Goal: Task Accomplishment & Management: Complete application form

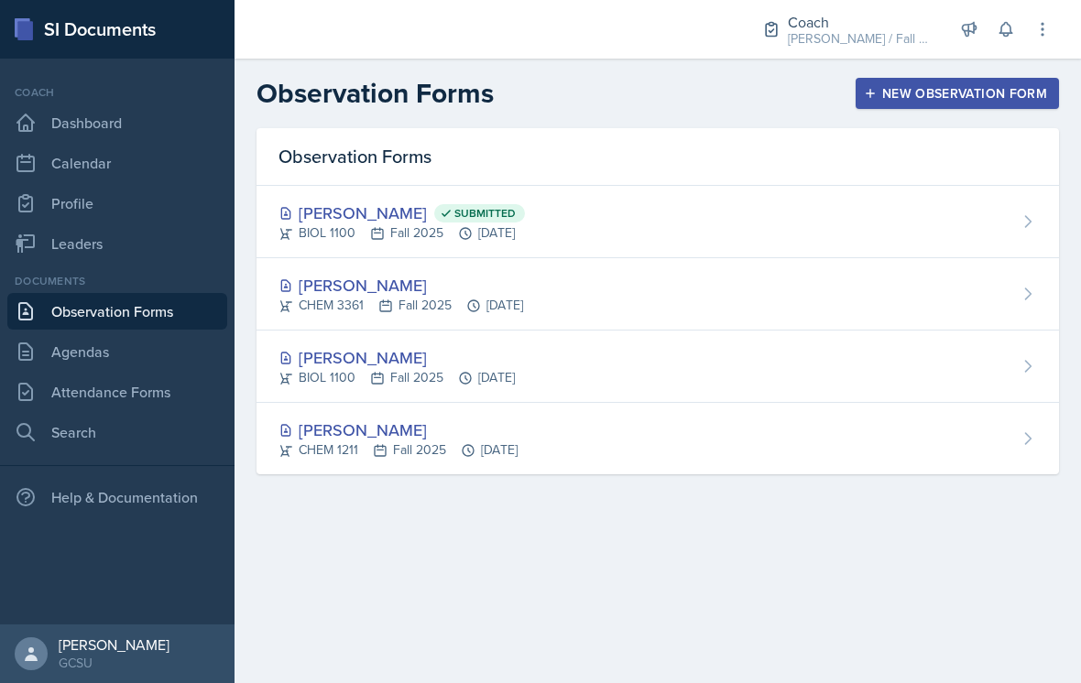
click at [356, 303] on div "CHEM 3361 Fall 2025 [DATE]" at bounding box center [401, 305] width 245 height 19
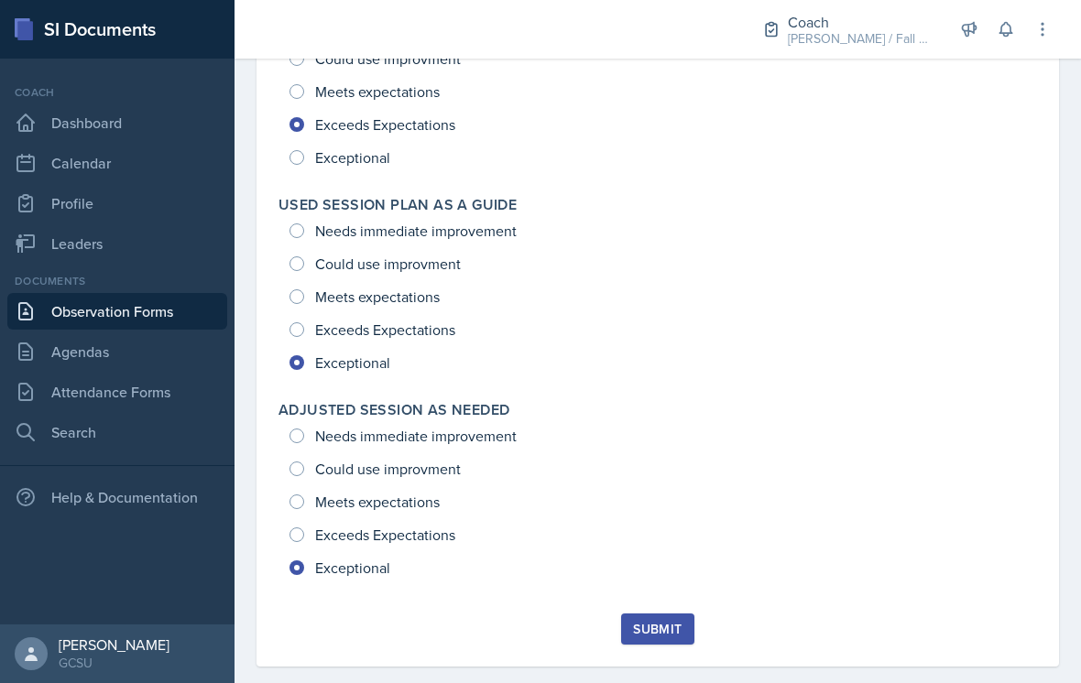
scroll to position [2656, 0]
click at [660, 633] on div "Submit" at bounding box center [657, 630] width 49 height 15
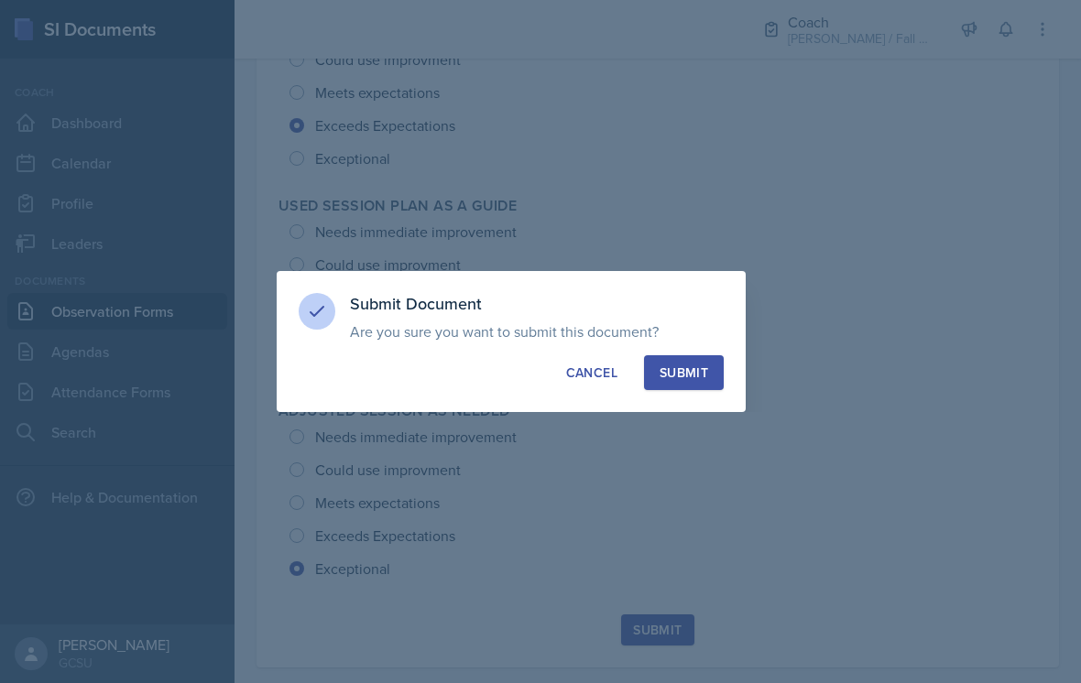
click at [670, 359] on button "Submit" at bounding box center [684, 372] width 80 height 35
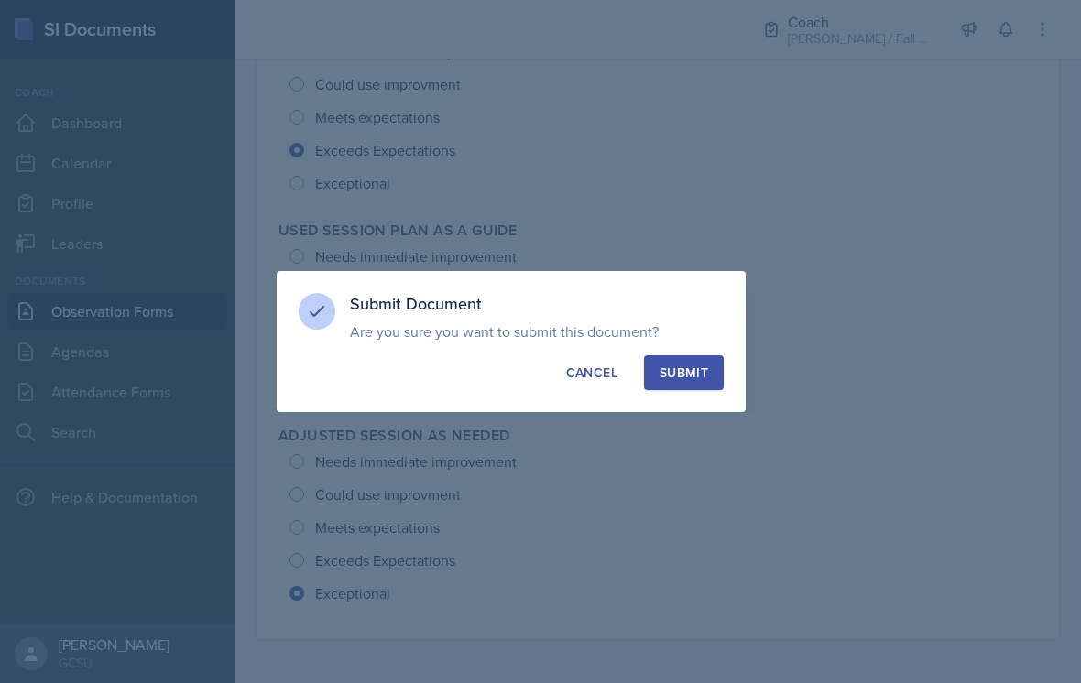
radio input "true"
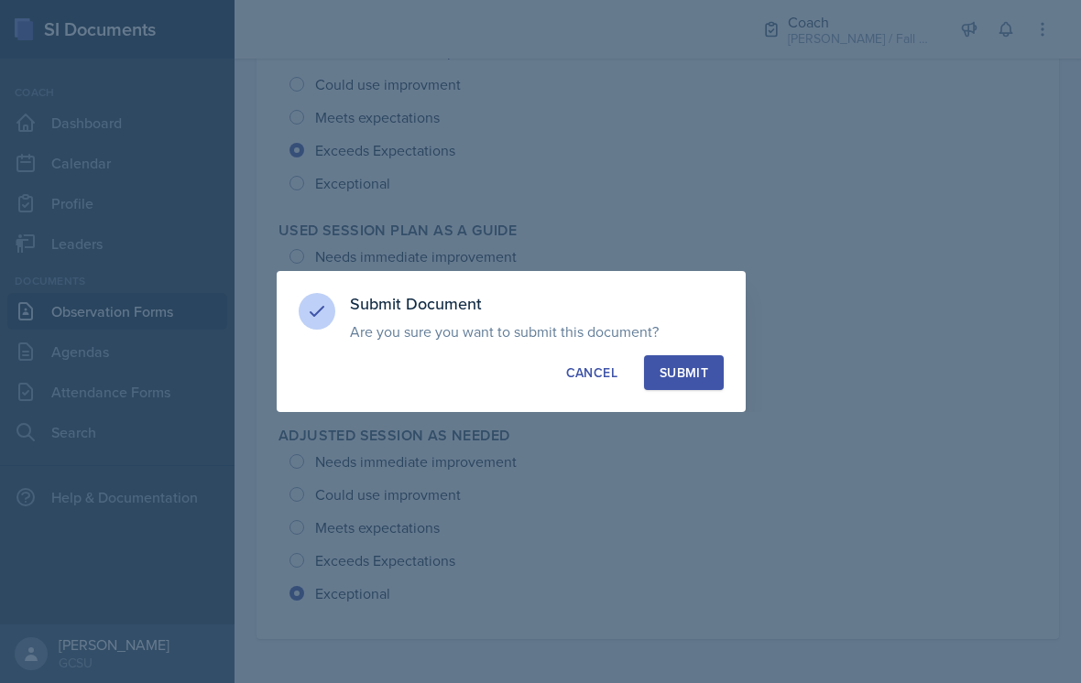
radio input "true"
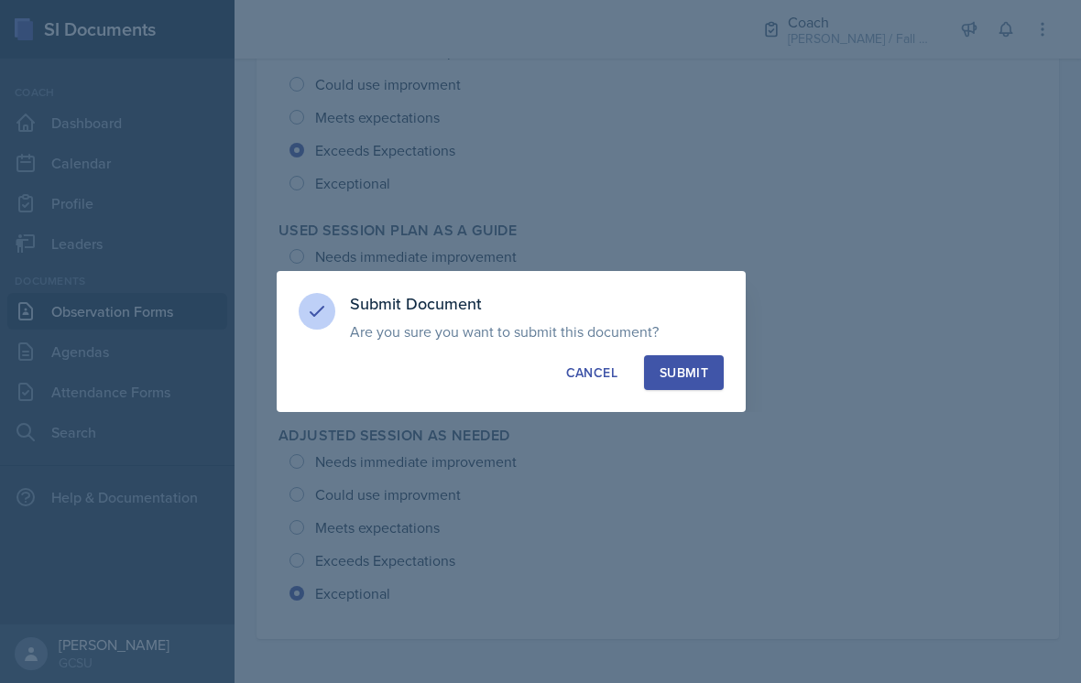
radio input "true"
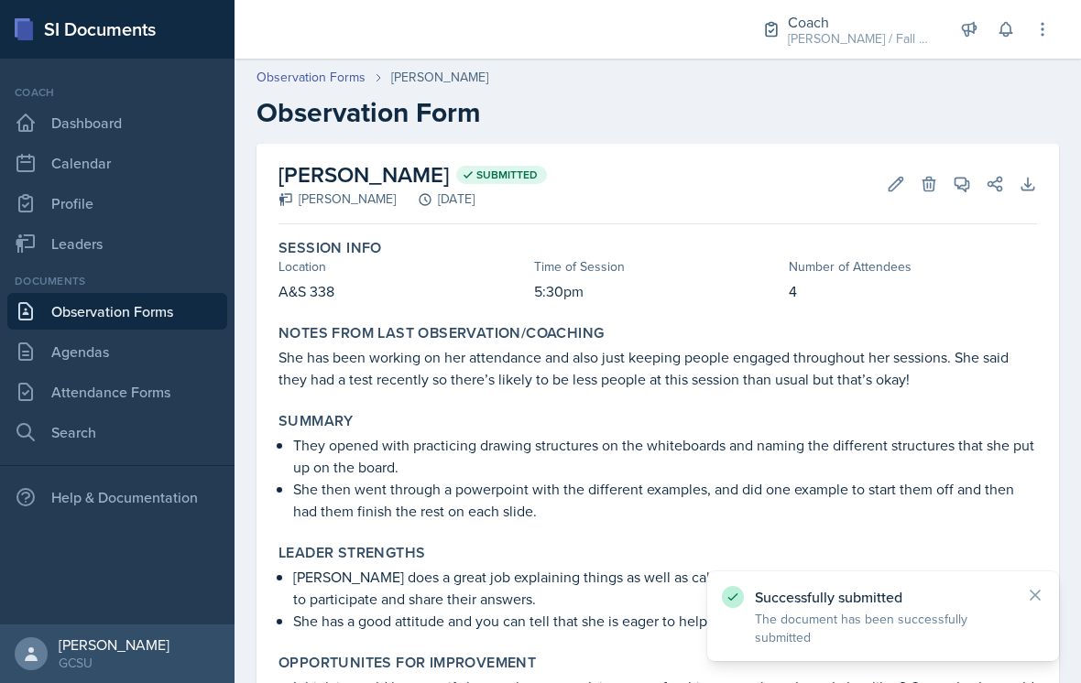
scroll to position [0, 0]
click at [282, 77] on link "Observation Forms" at bounding box center [311, 77] width 109 height 19
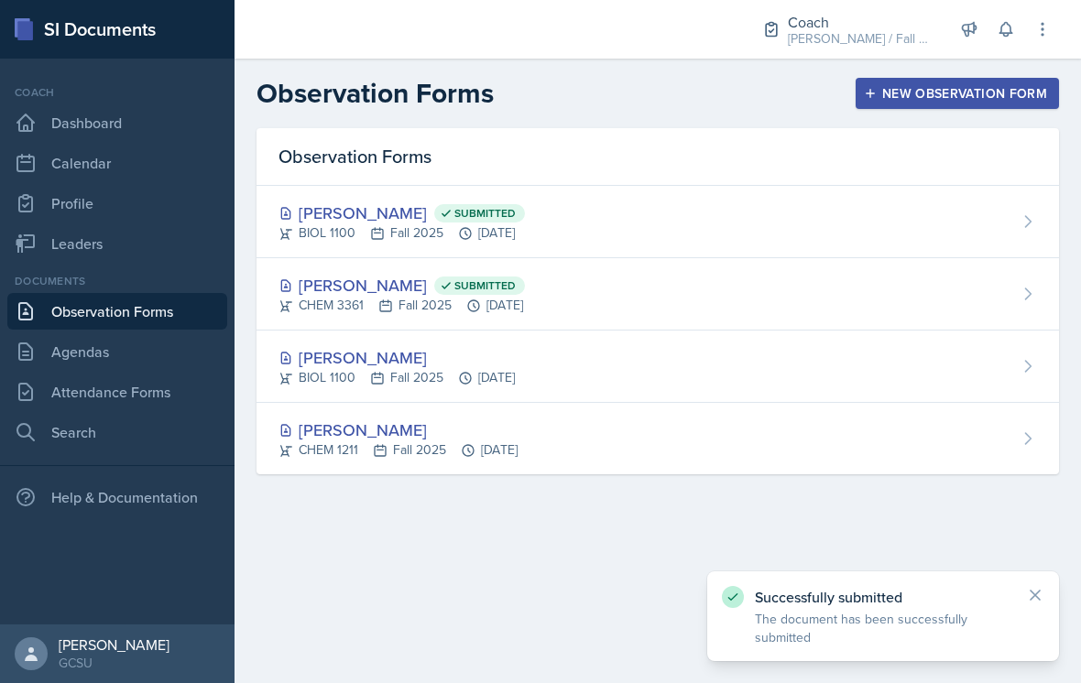
click at [412, 352] on div "[PERSON_NAME]" at bounding box center [397, 357] width 236 height 25
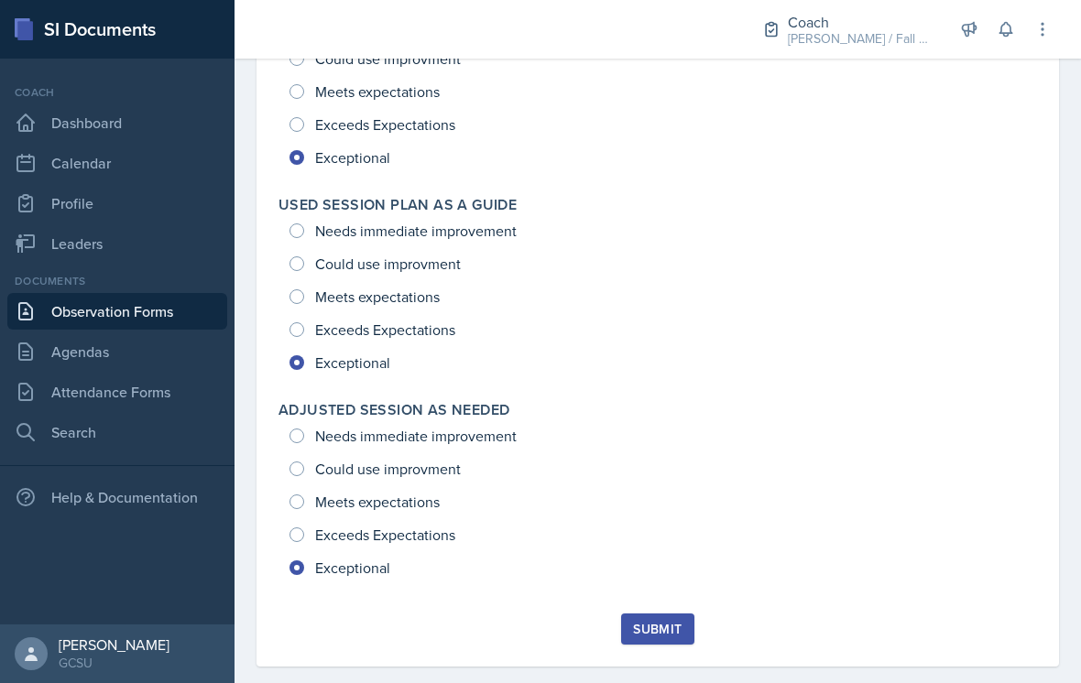
scroll to position [2700, 0]
click at [669, 633] on div "Submit" at bounding box center [657, 630] width 49 height 15
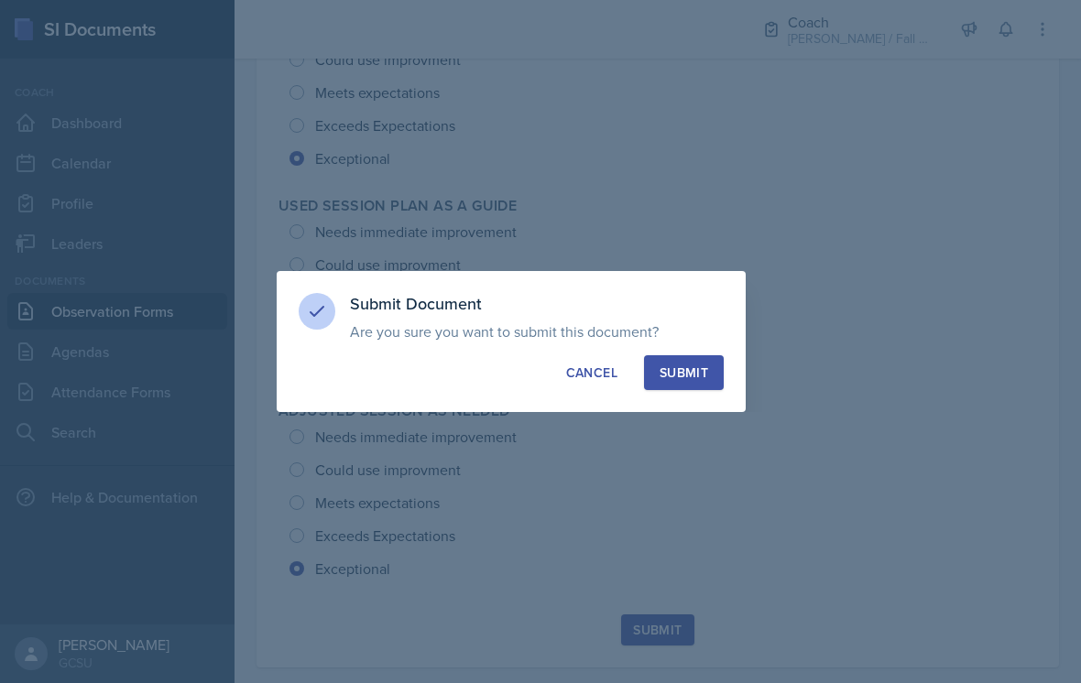
click at [679, 375] on div "Submit" at bounding box center [684, 373] width 49 height 18
radio input "true"
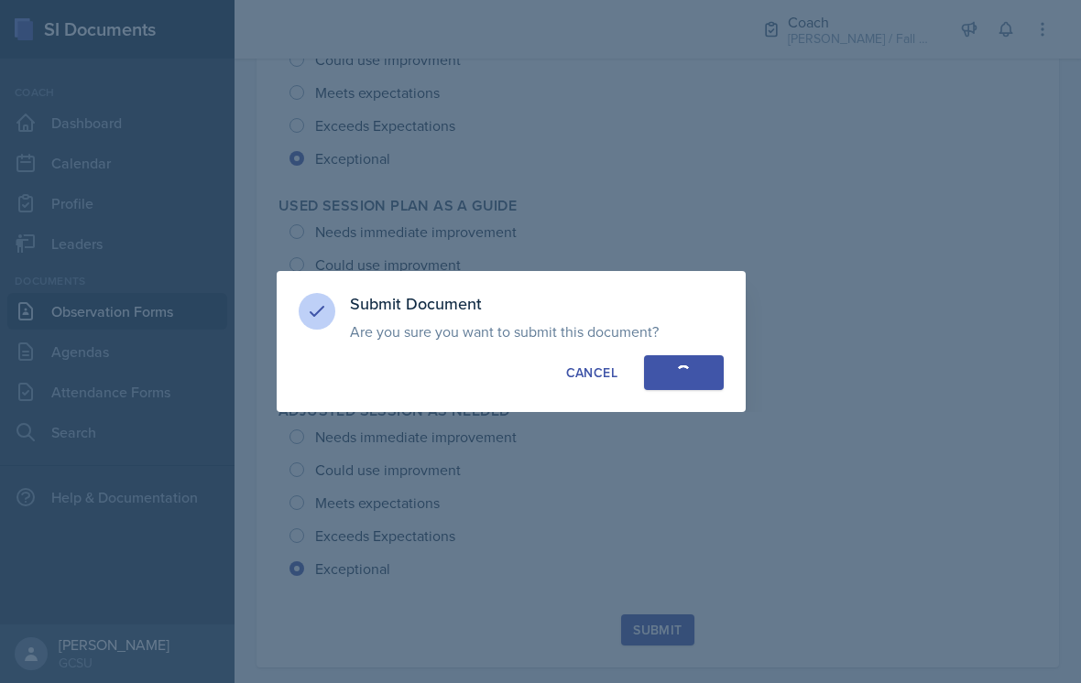
radio input "true"
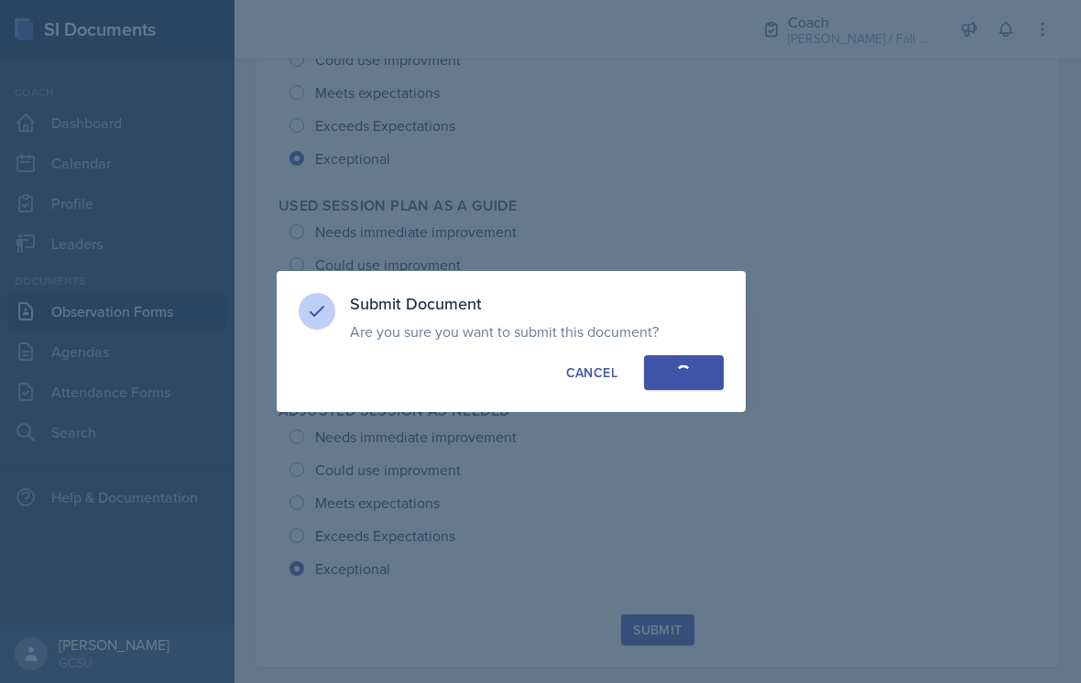
radio input "true"
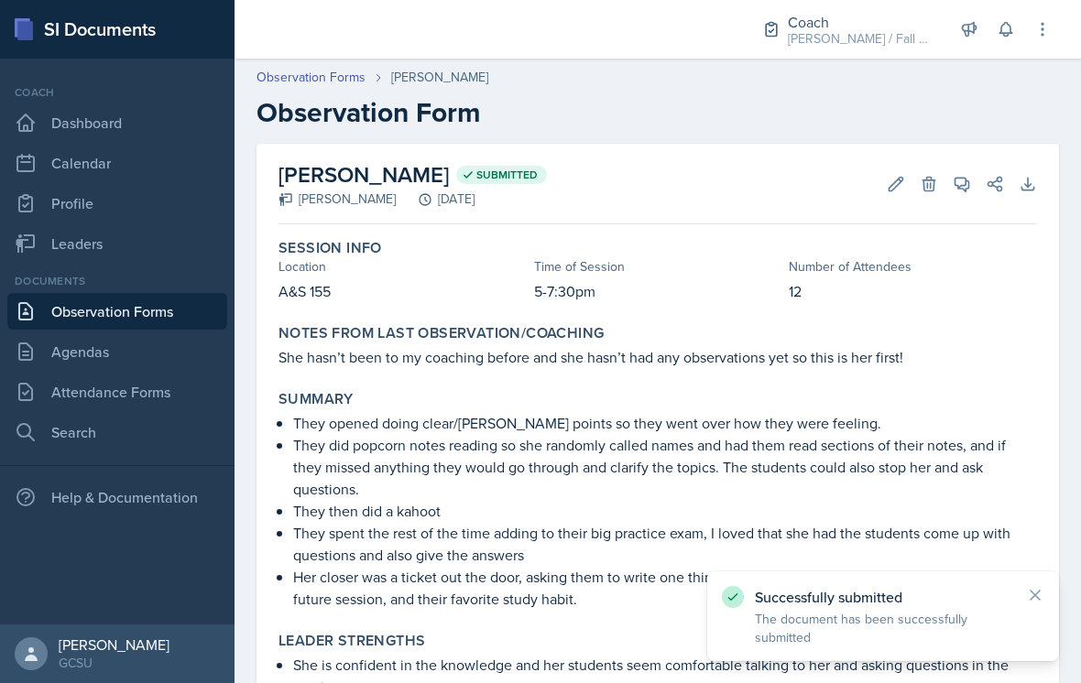
scroll to position [0, 0]
click at [303, 77] on link "Observation Forms" at bounding box center [311, 77] width 109 height 19
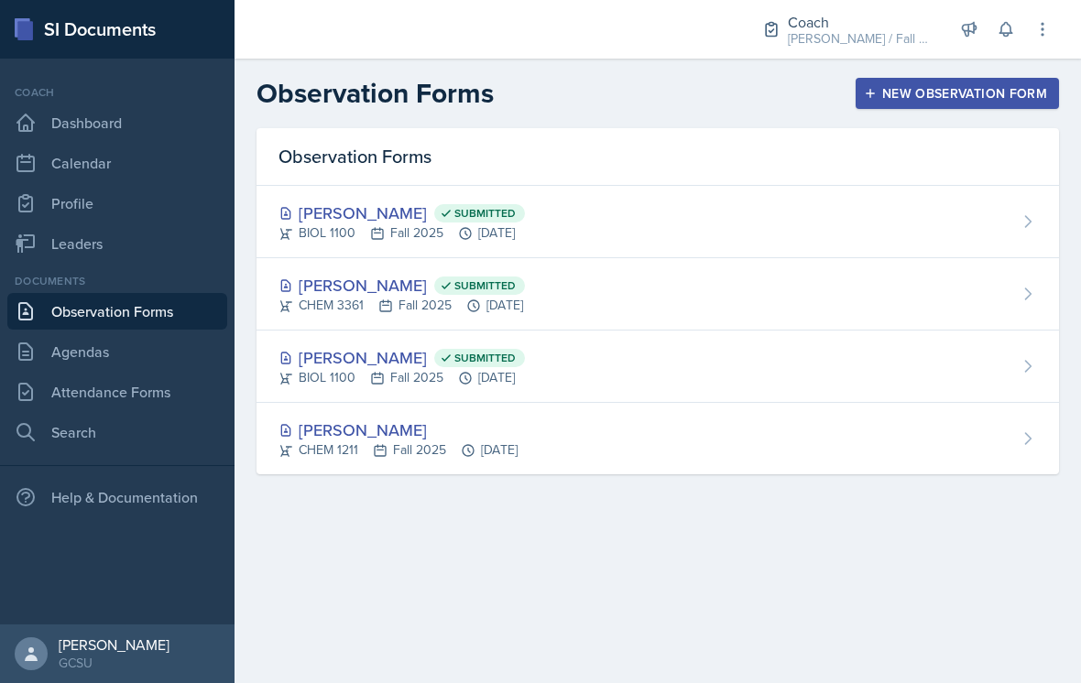
click at [480, 464] on div "[PERSON_NAME] CHEM 1211 Fall 2025 [DATE]" at bounding box center [658, 438] width 803 height 71
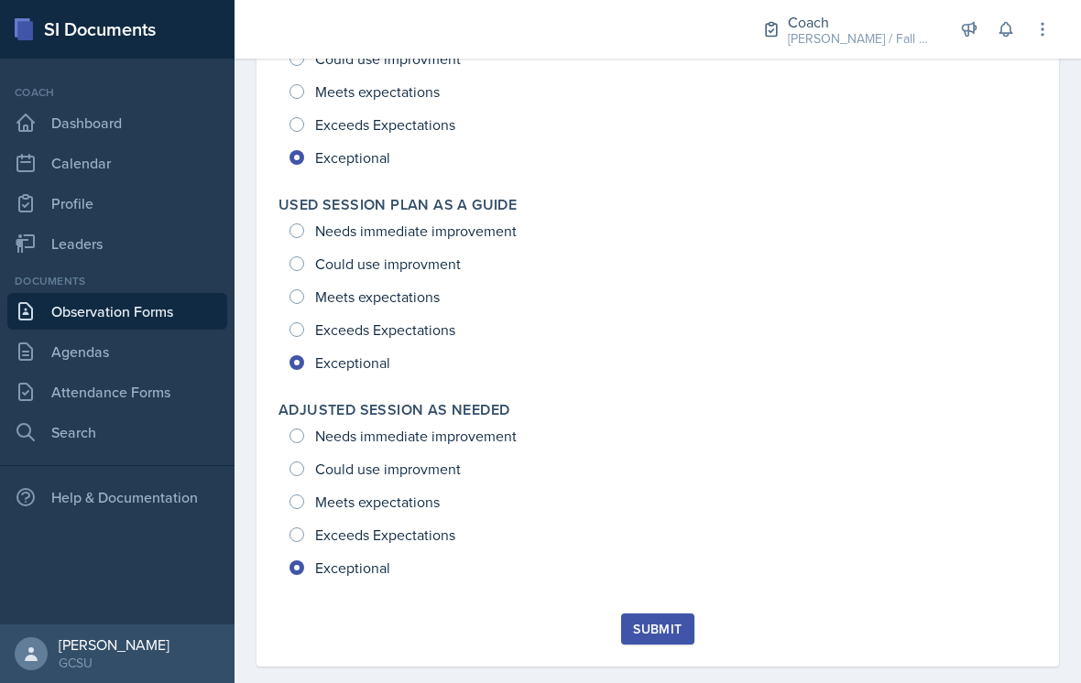
scroll to position [2700, 0]
click at [671, 617] on button "Submit" at bounding box center [657, 630] width 72 height 31
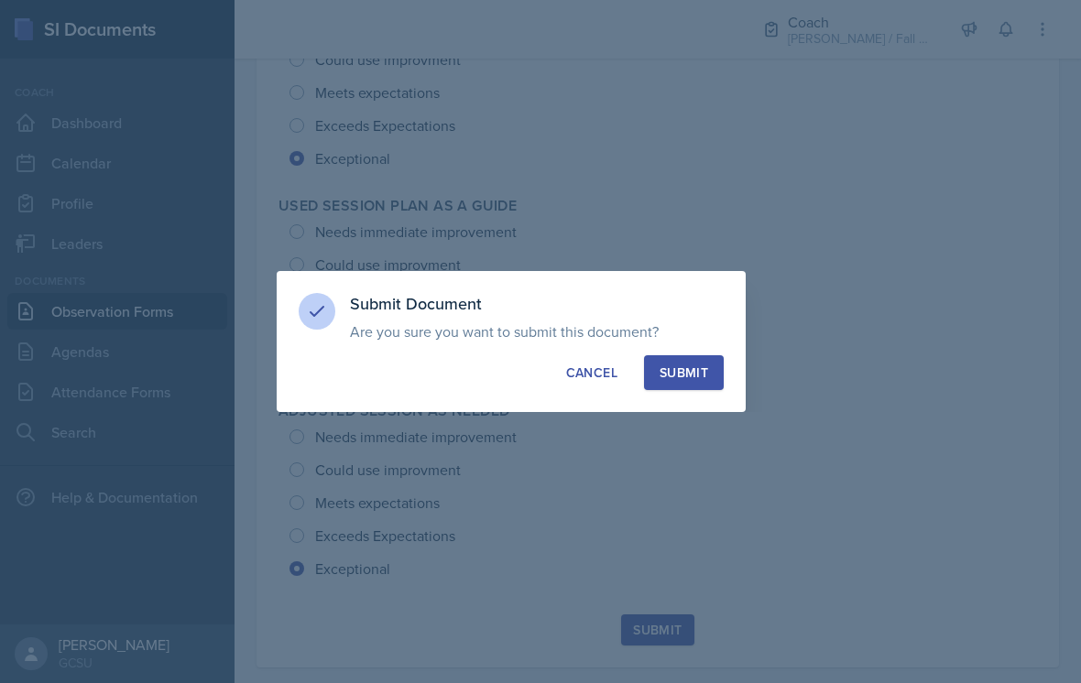
click at [656, 368] on button "Submit" at bounding box center [684, 372] width 80 height 35
radio input "true"
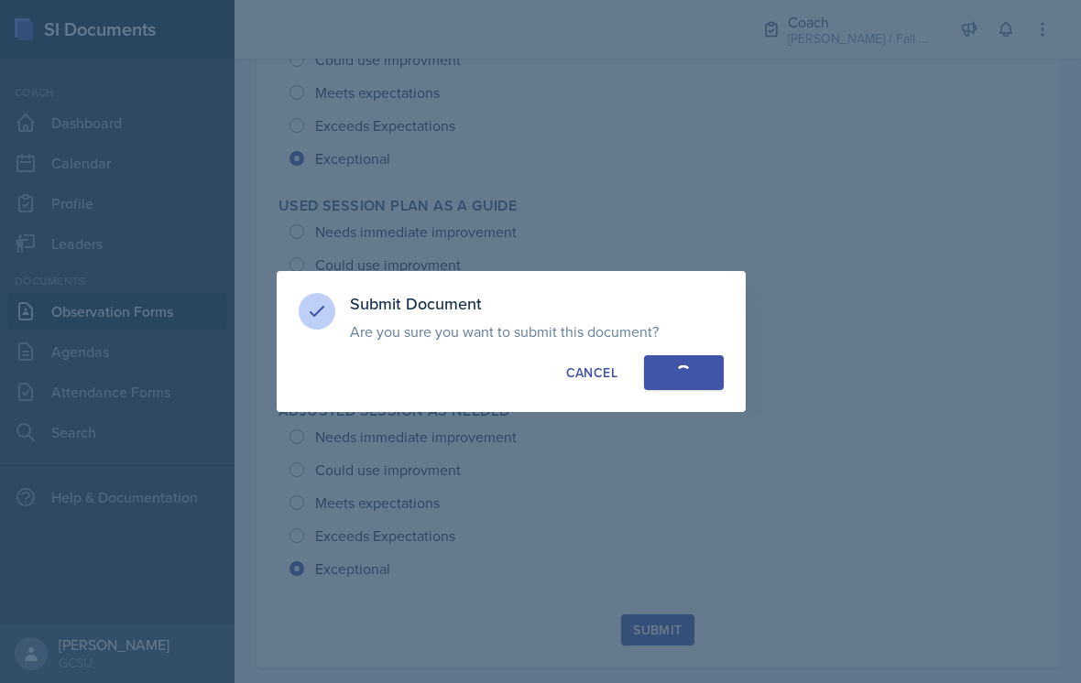
radio input "true"
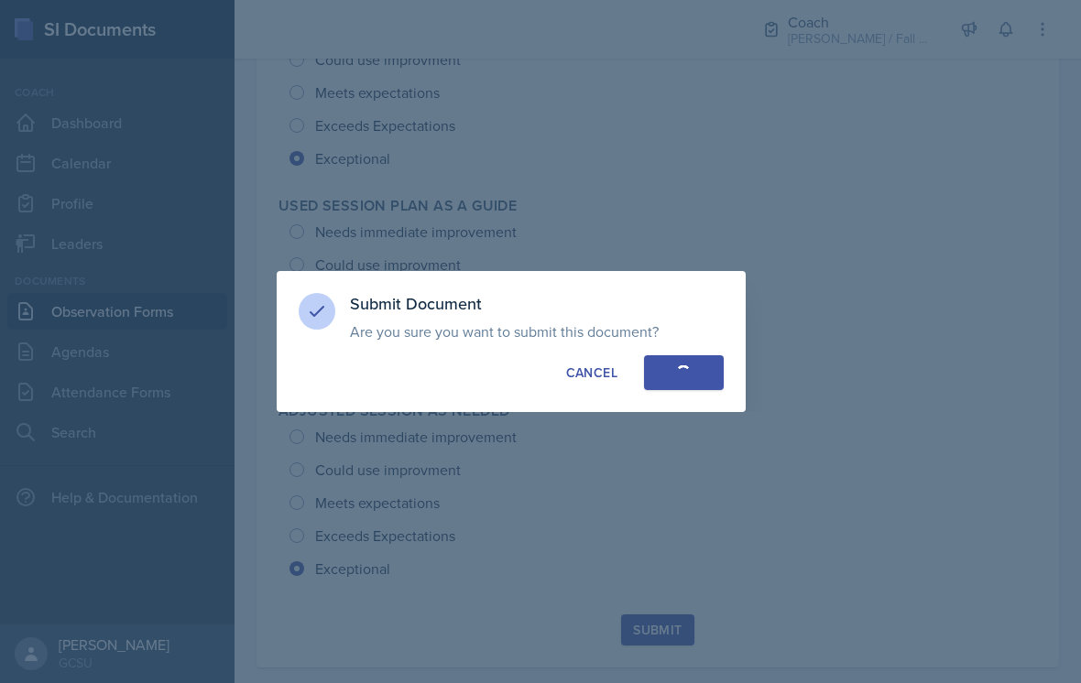
radio input "true"
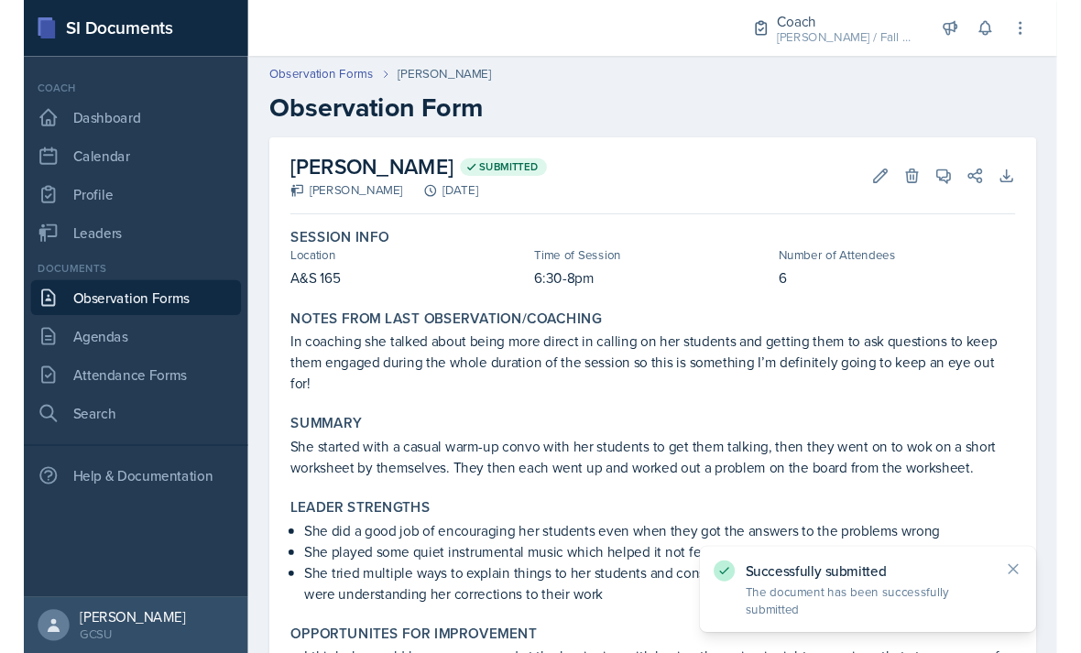
scroll to position [0, 0]
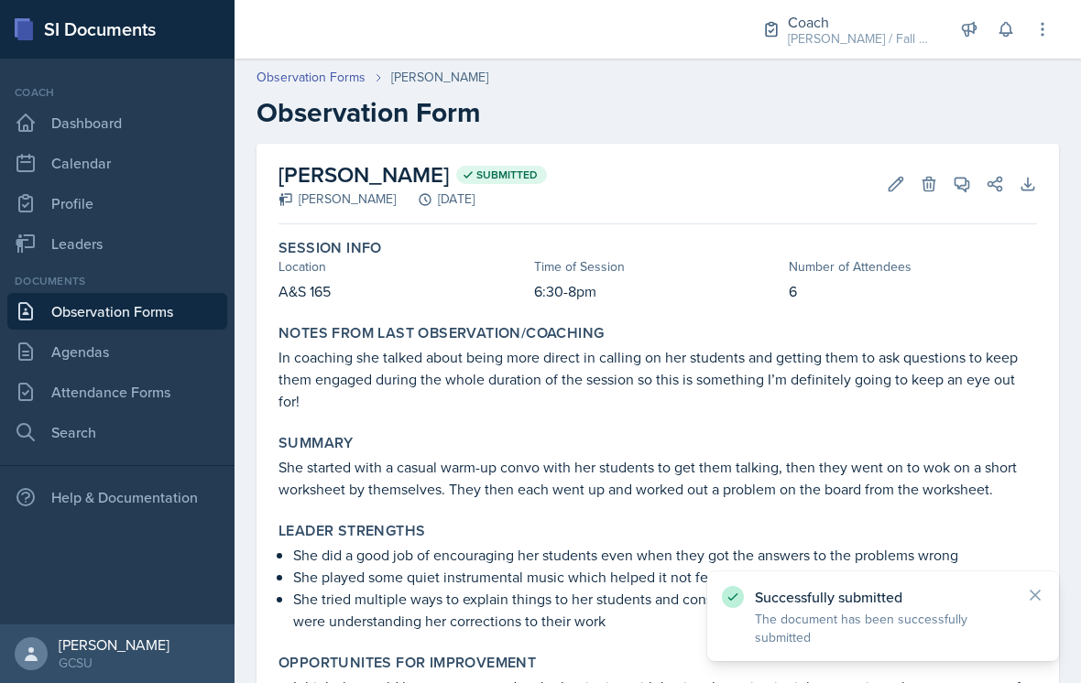
click at [278, 77] on link "Observation Forms" at bounding box center [311, 77] width 109 height 19
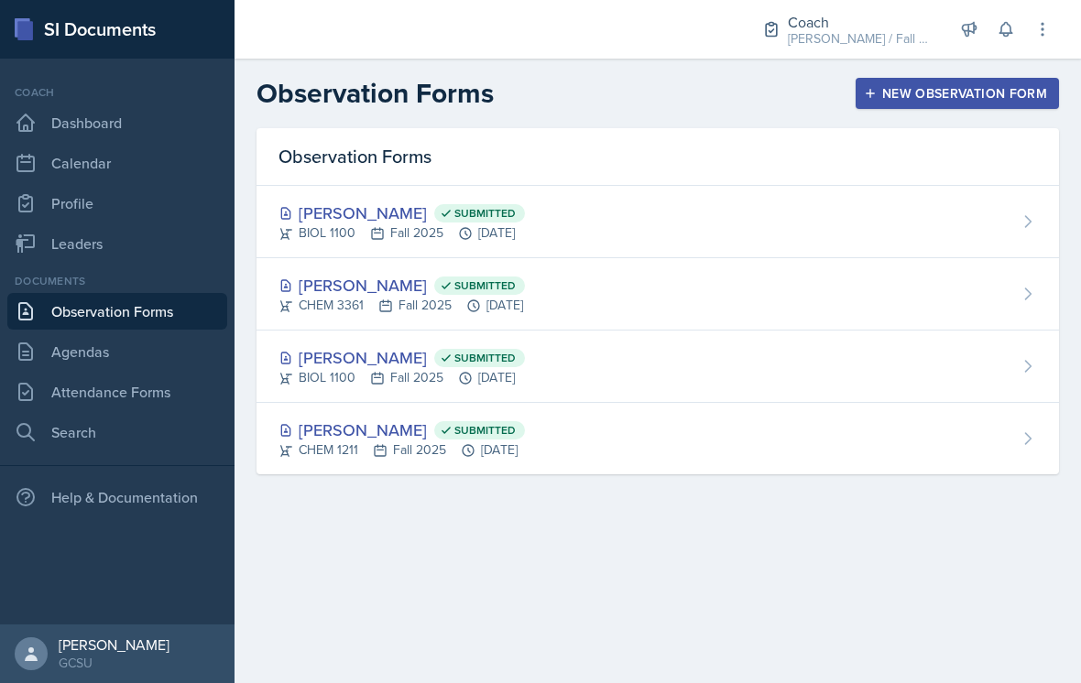
click at [72, 101] on div "Coach Dashboard Calendar Profile Leaders" at bounding box center [117, 173] width 220 height 178
click at [104, 128] on link "Dashboard" at bounding box center [117, 122] width 220 height 37
